Goal: Book appointment/travel/reservation

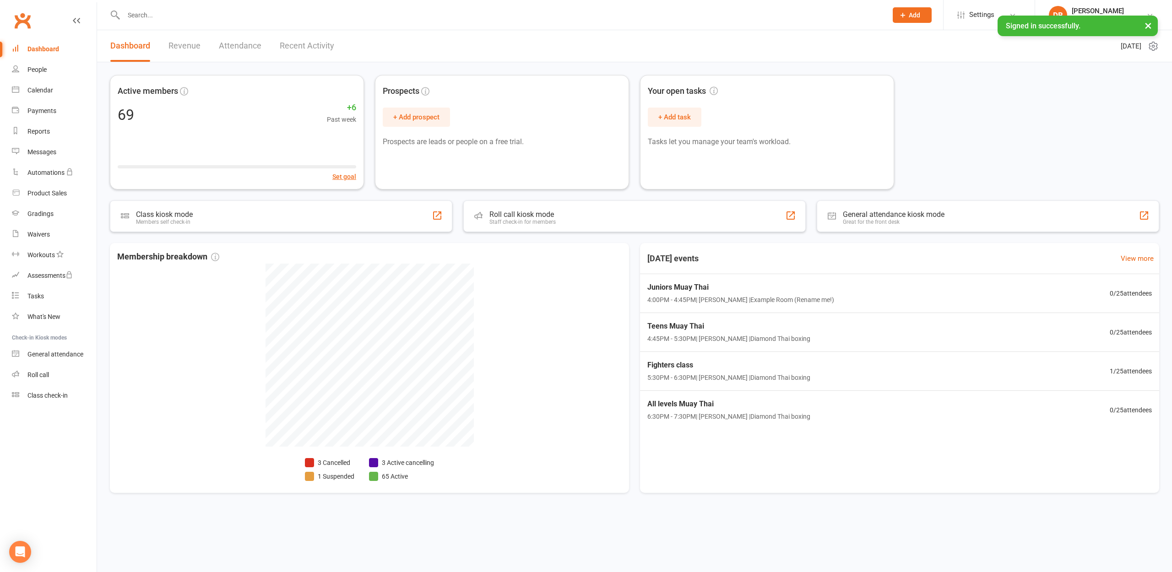
click at [231, 45] on link "Attendance" at bounding box center [240, 46] width 43 height 32
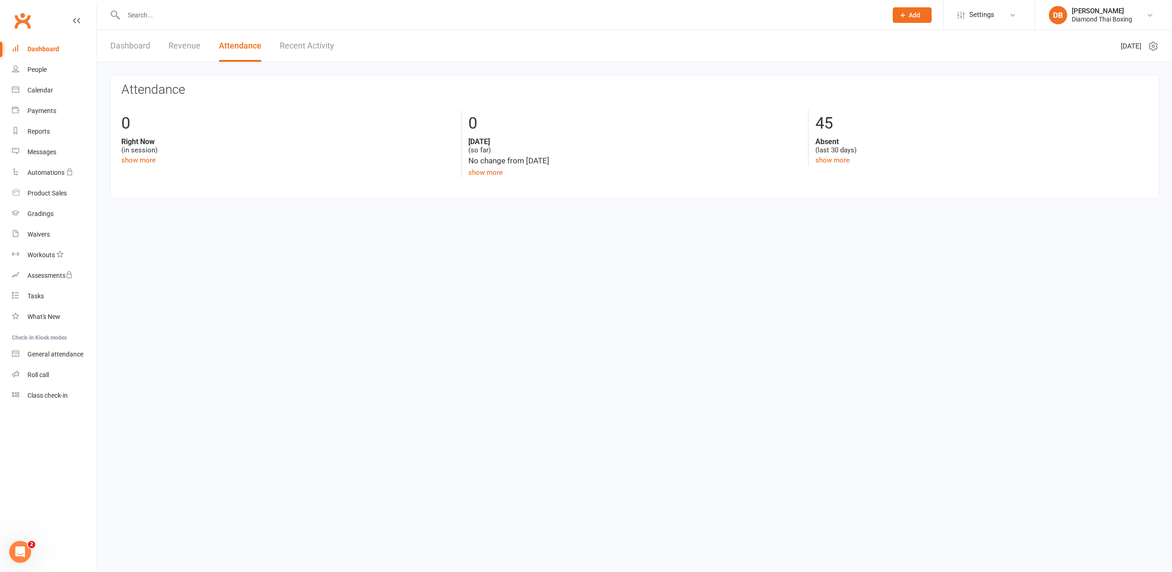
click at [146, 39] on link "Dashboard" at bounding box center [130, 46] width 40 height 32
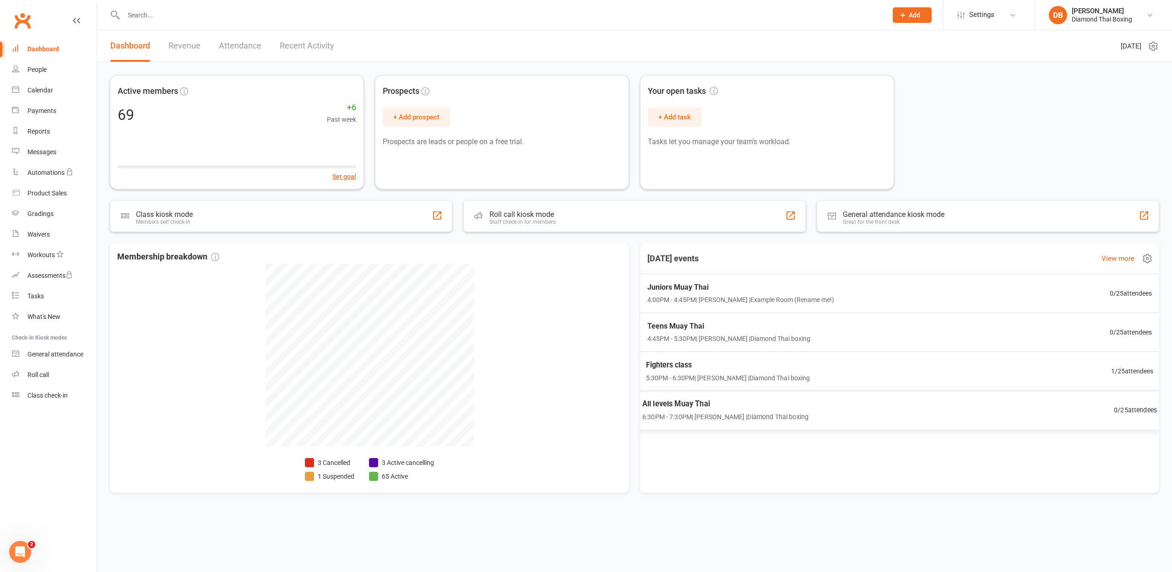
click at [770, 405] on span "All levels Muay Thai" at bounding box center [725, 404] width 166 height 12
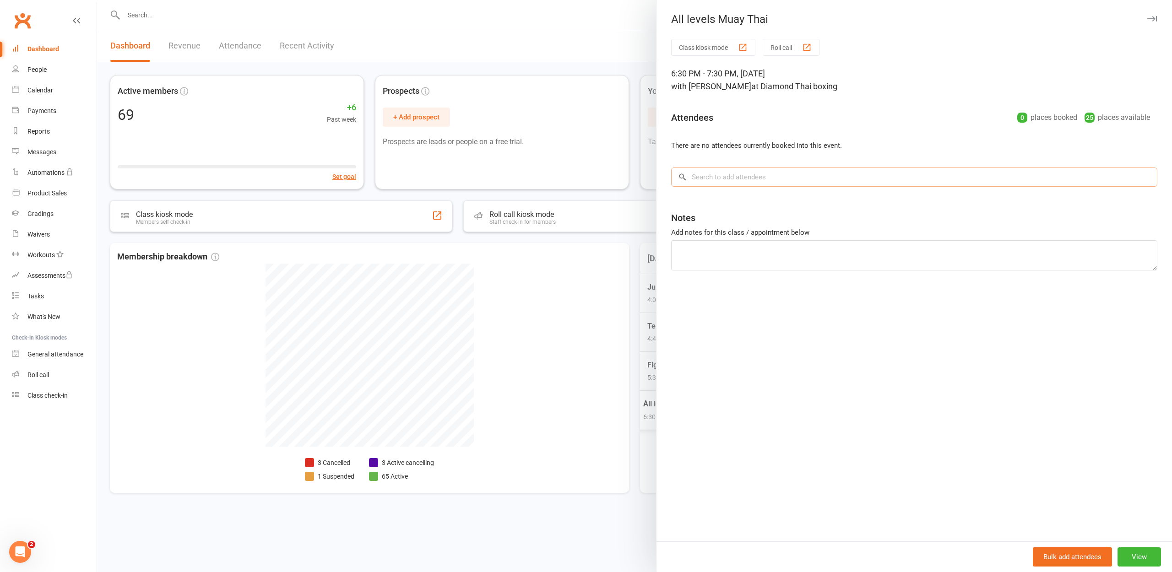
click at [790, 175] on input "search" at bounding box center [914, 177] width 486 height 19
type input "[PERSON_NAME]"
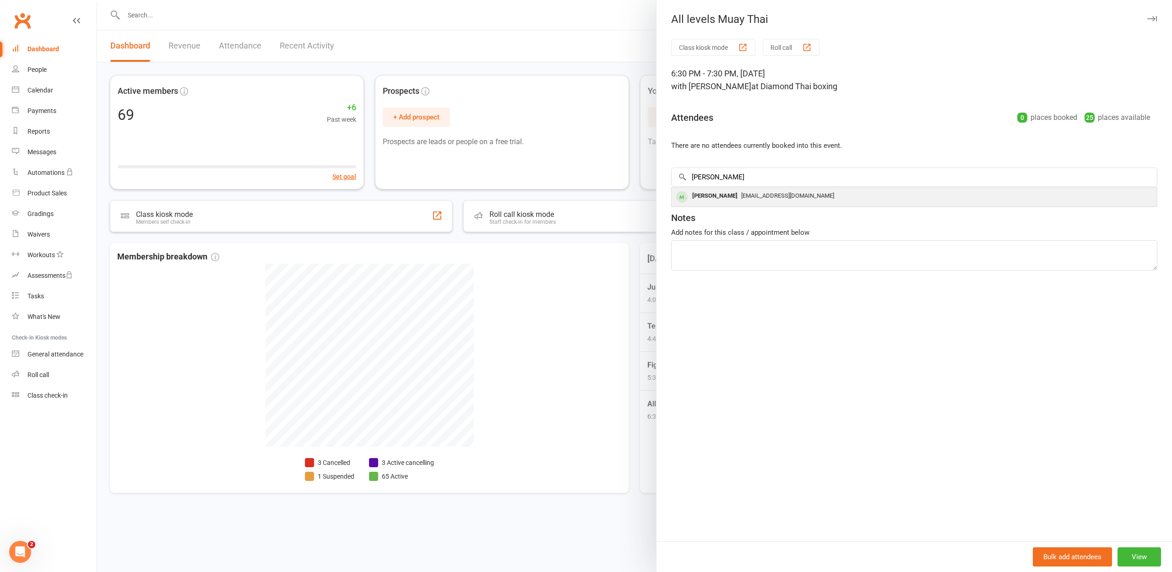
drag, startPoint x: 790, startPoint y: 175, endPoint x: 769, endPoint y: 194, distance: 27.8
click at [769, 194] on span "[EMAIL_ADDRESS][DOMAIN_NAME]" at bounding box center [787, 195] width 93 height 7
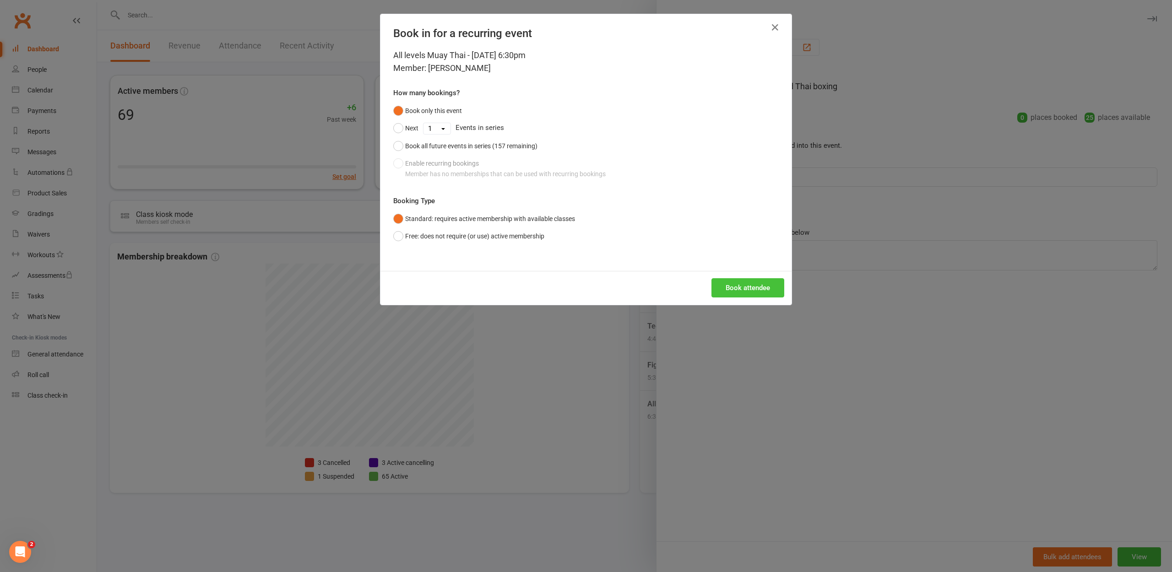
click at [754, 283] on button "Book attendee" at bounding box center [747, 287] width 73 height 19
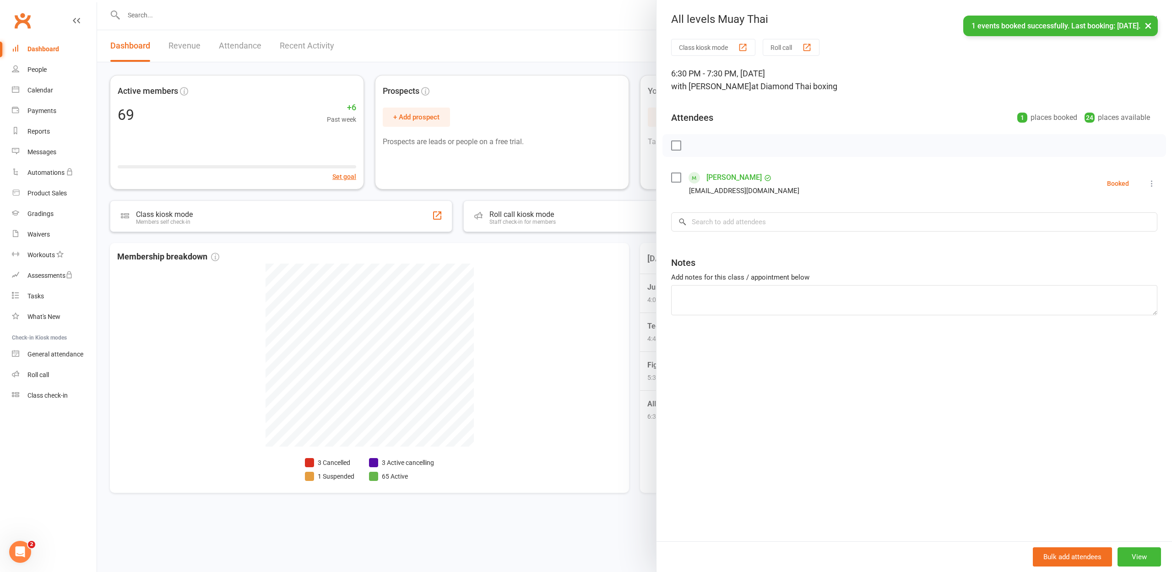
click at [614, 412] on div at bounding box center [634, 286] width 1075 height 572
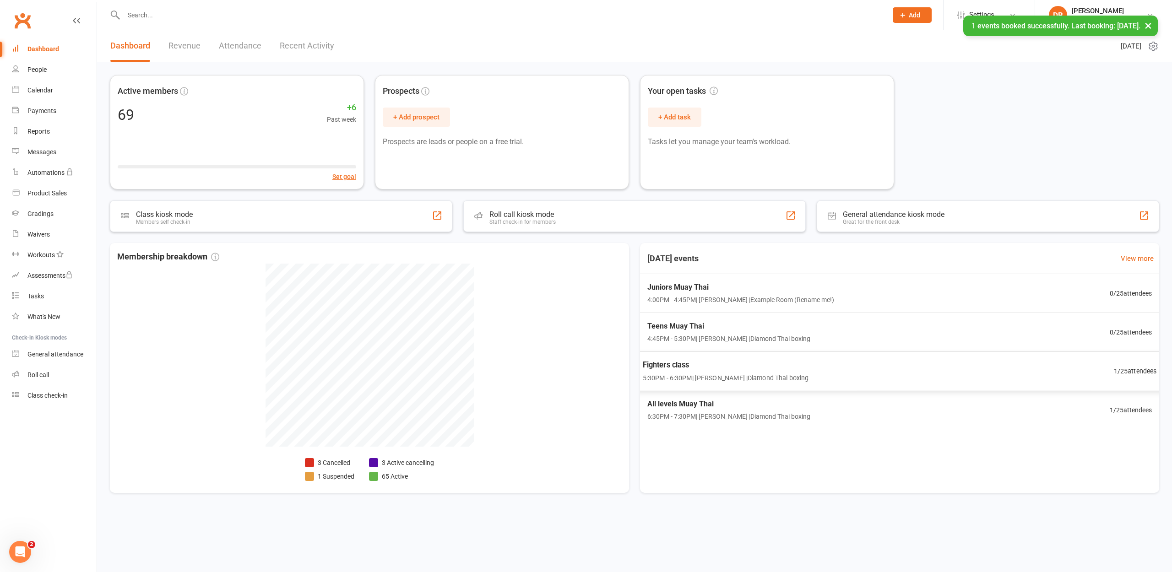
click at [683, 379] on span "5:30PM - 6:30PM | [PERSON_NAME] | Diamond Thai boxing" at bounding box center [726, 378] width 166 height 11
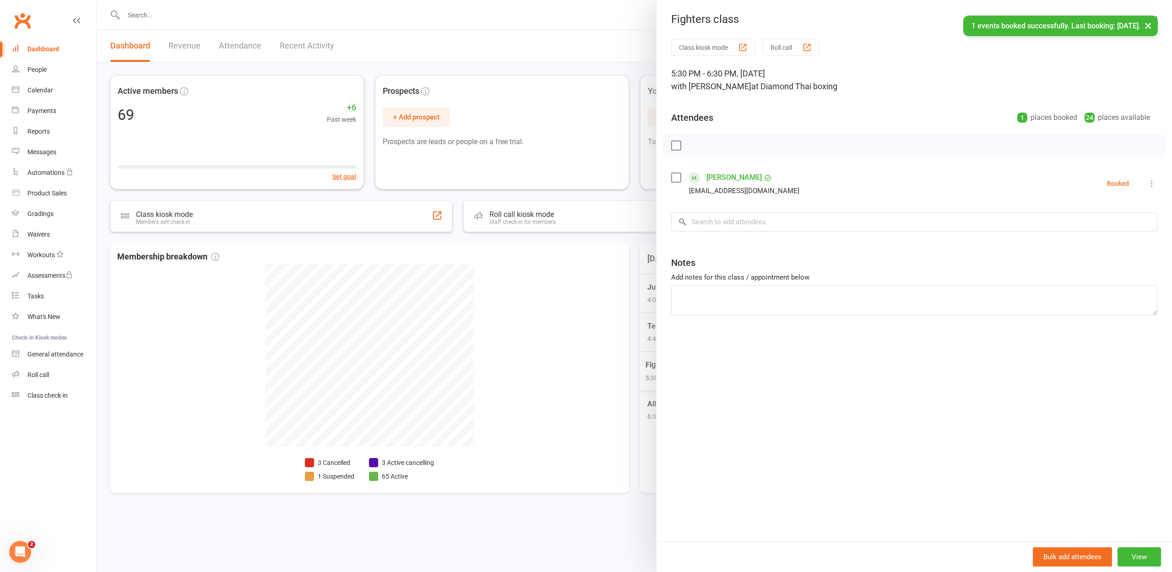
click at [622, 378] on div at bounding box center [634, 286] width 1075 height 572
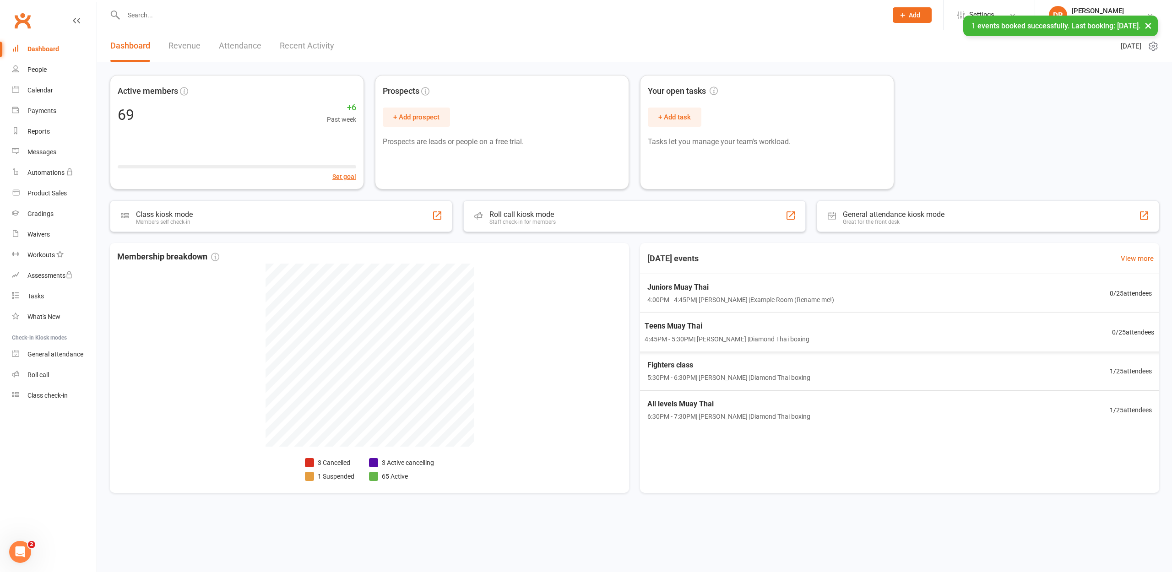
click at [750, 327] on span "Teens Muay Thai" at bounding box center [726, 326] width 165 height 12
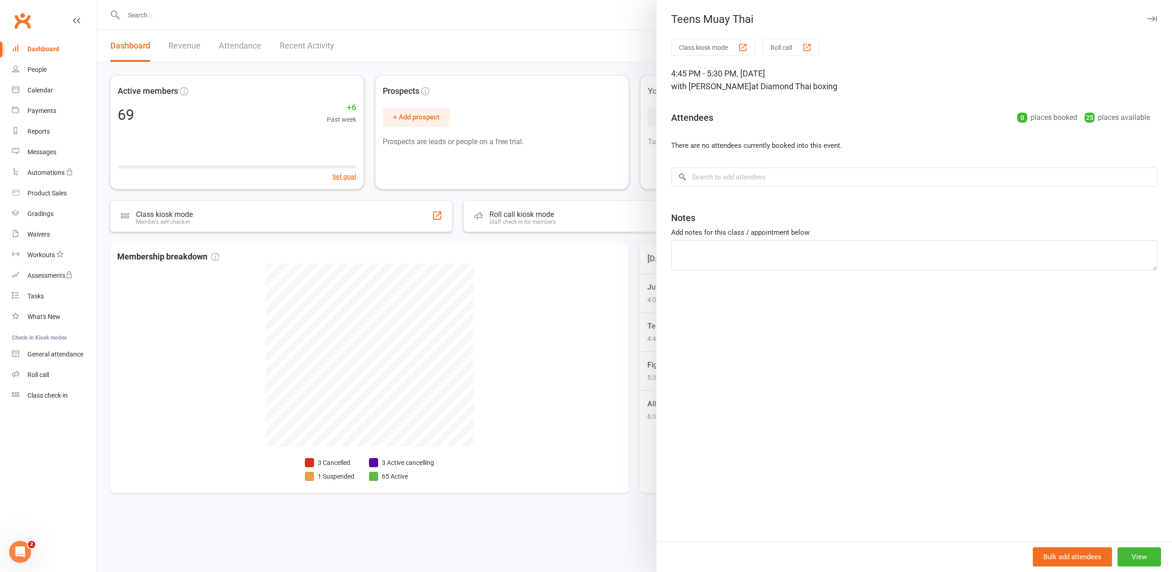
click at [648, 328] on div at bounding box center [634, 286] width 1075 height 572
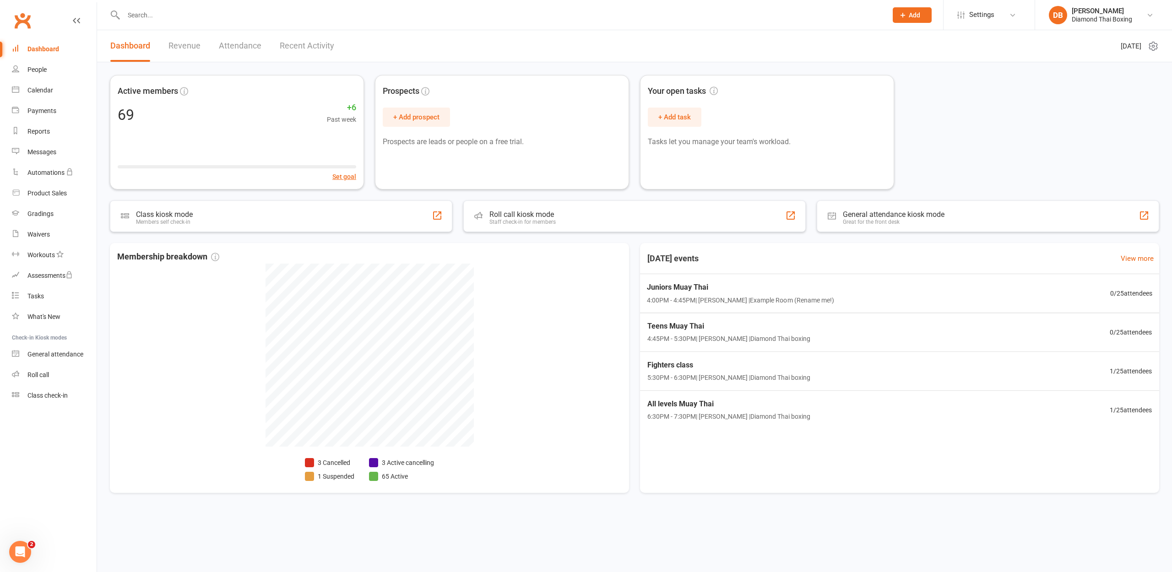
click at [687, 294] on div "Juniors Muay Thai 4:00PM - 4:45PM | [PERSON_NAME] | Example Room (Rename me!)" at bounding box center [740, 293] width 187 height 24
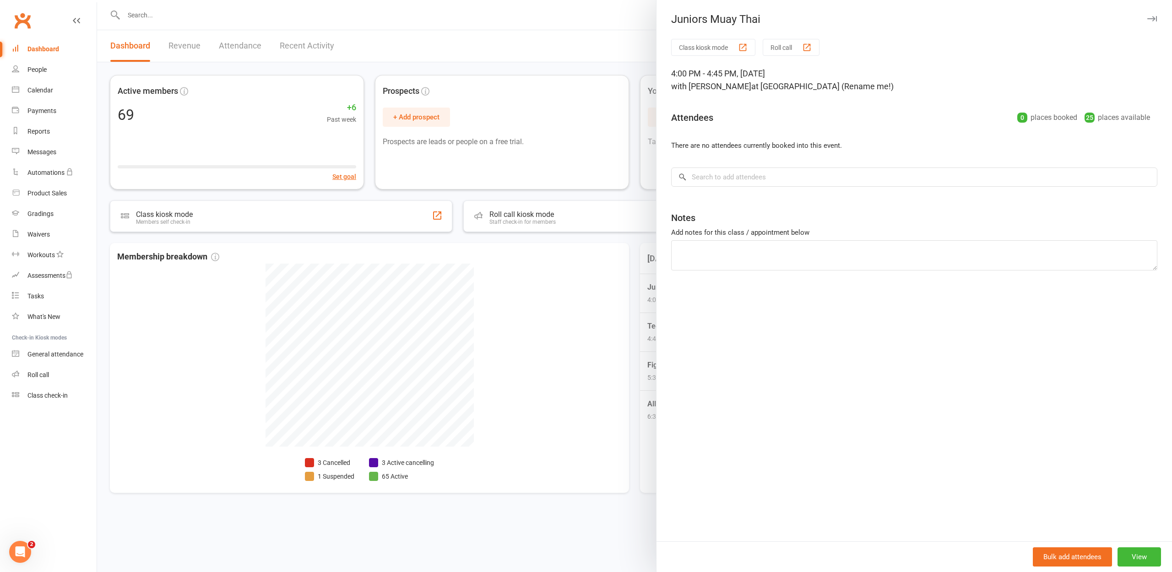
click at [624, 269] on div at bounding box center [634, 286] width 1075 height 572
